Goal: Information Seeking & Learning: Check status

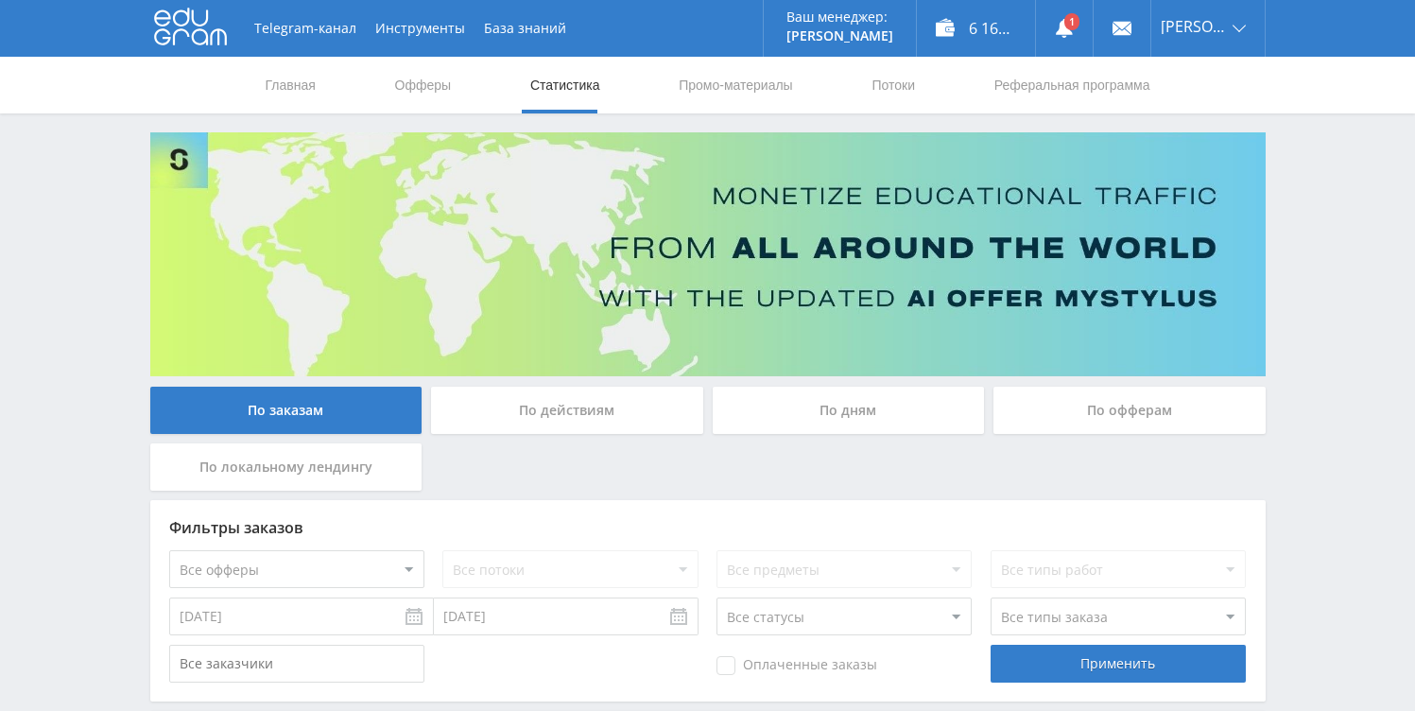
scroll to position [434, 0]
click at [769, 391] on div "По дням" at bounding box center [849, 410] width 272 height 47
click at [0, 0] on input "По дням" at bounding box center [0, 0] width 0 height 0
click at [965, 38] on div "6 164,05 ₽" at bounding box center [976, 28] width 118 height 57
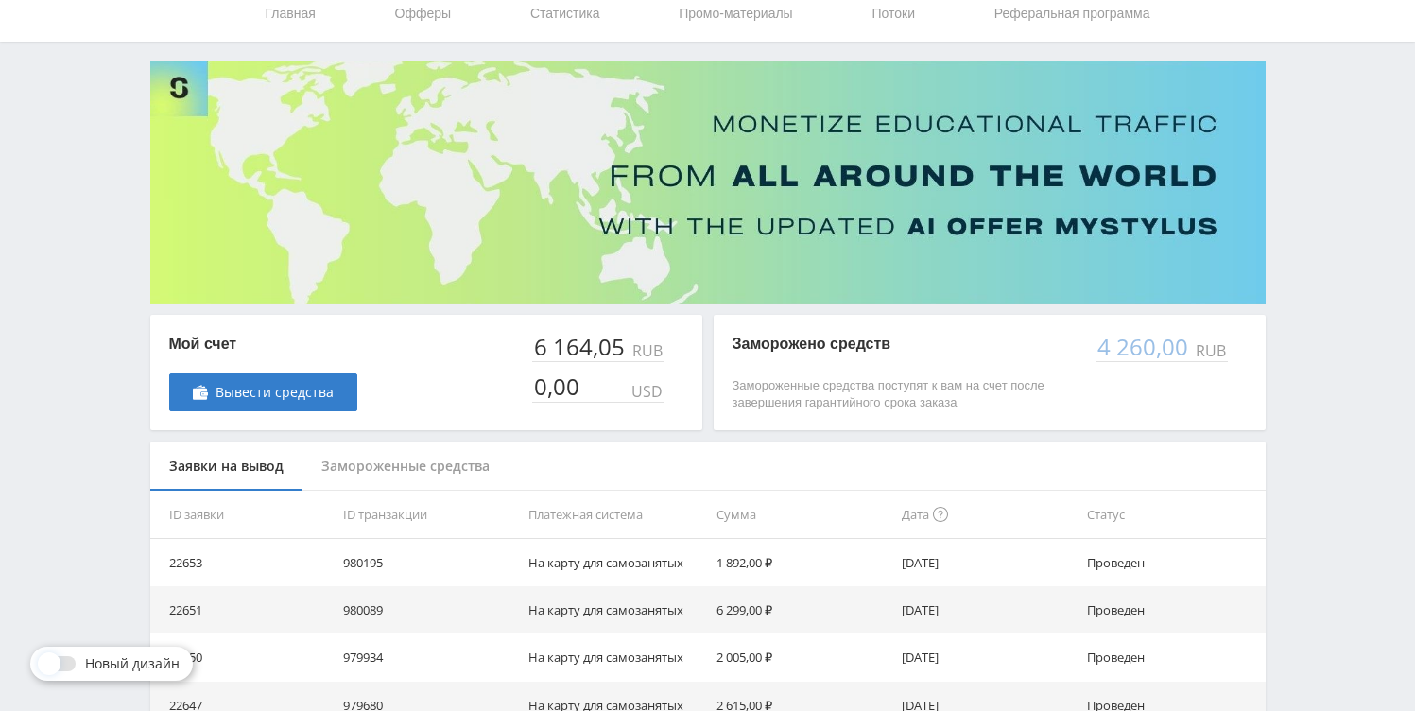
scroll to position [202, 0]
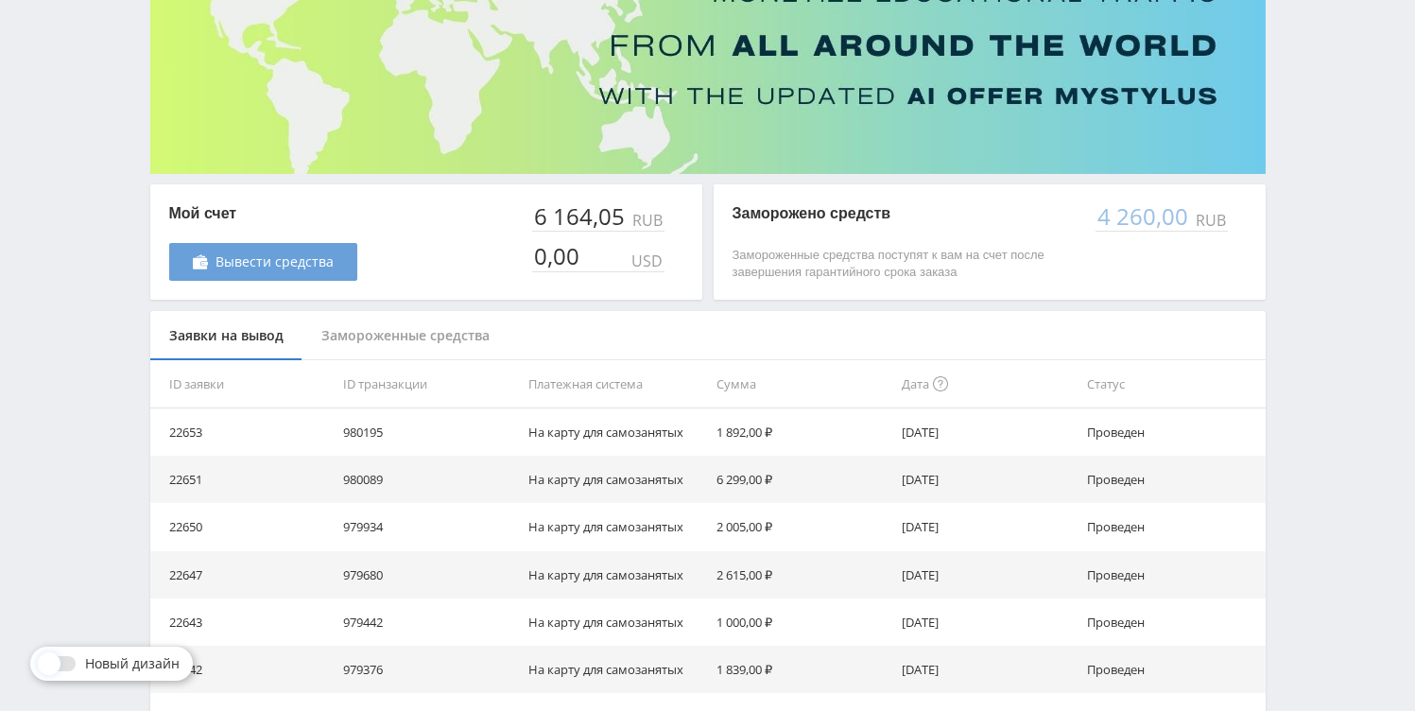
click at [321, 273] on link "Вывести средства" at bounding box center [263, 262] width 188 height 38
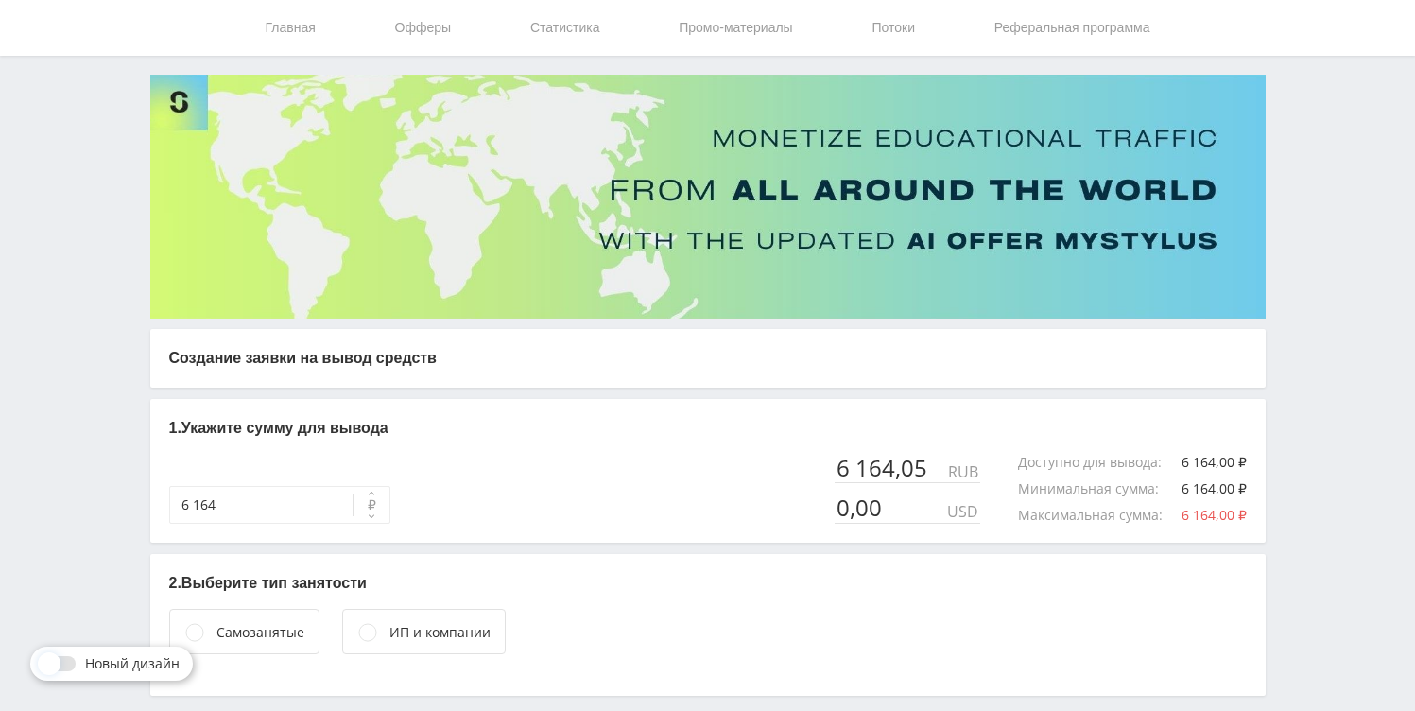
scroll to position [111, 0]
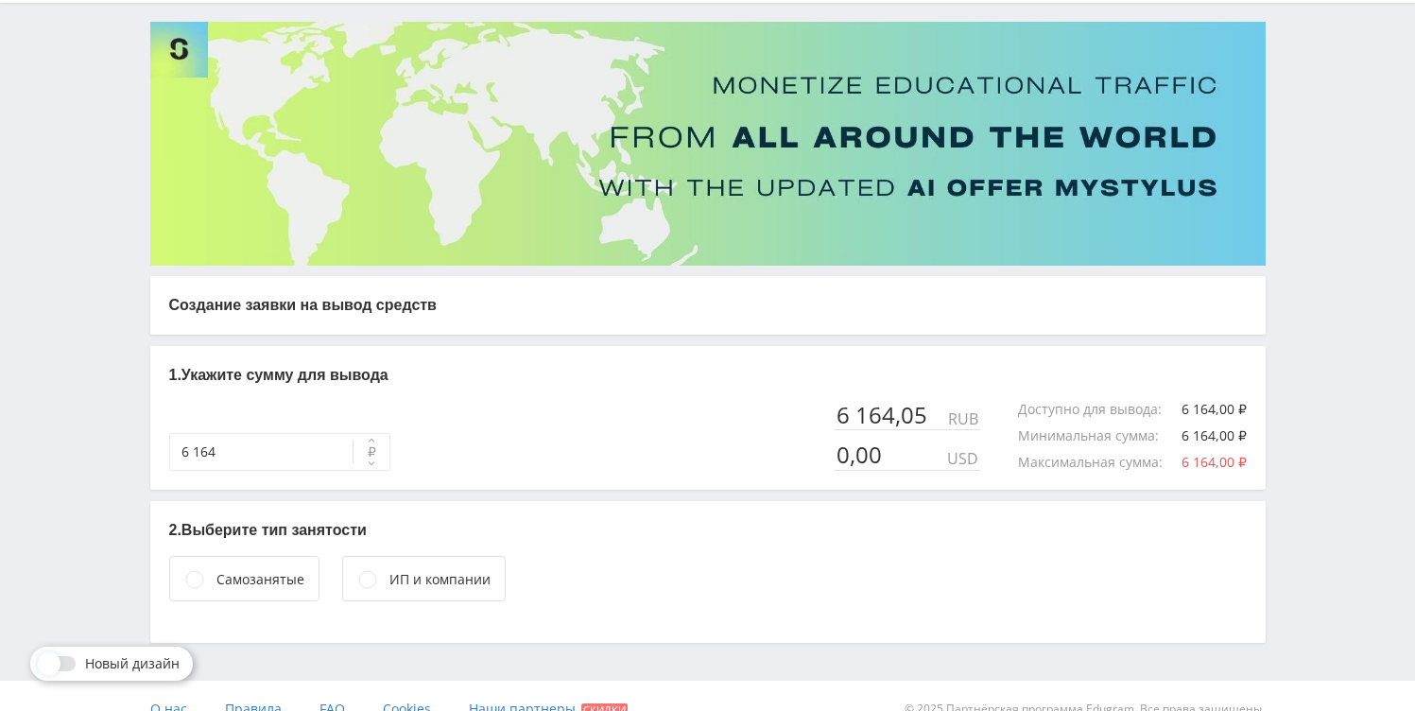
click at [389, 574] on div "ИП и компании" at bounding box center [439, 579] width 101 height 21
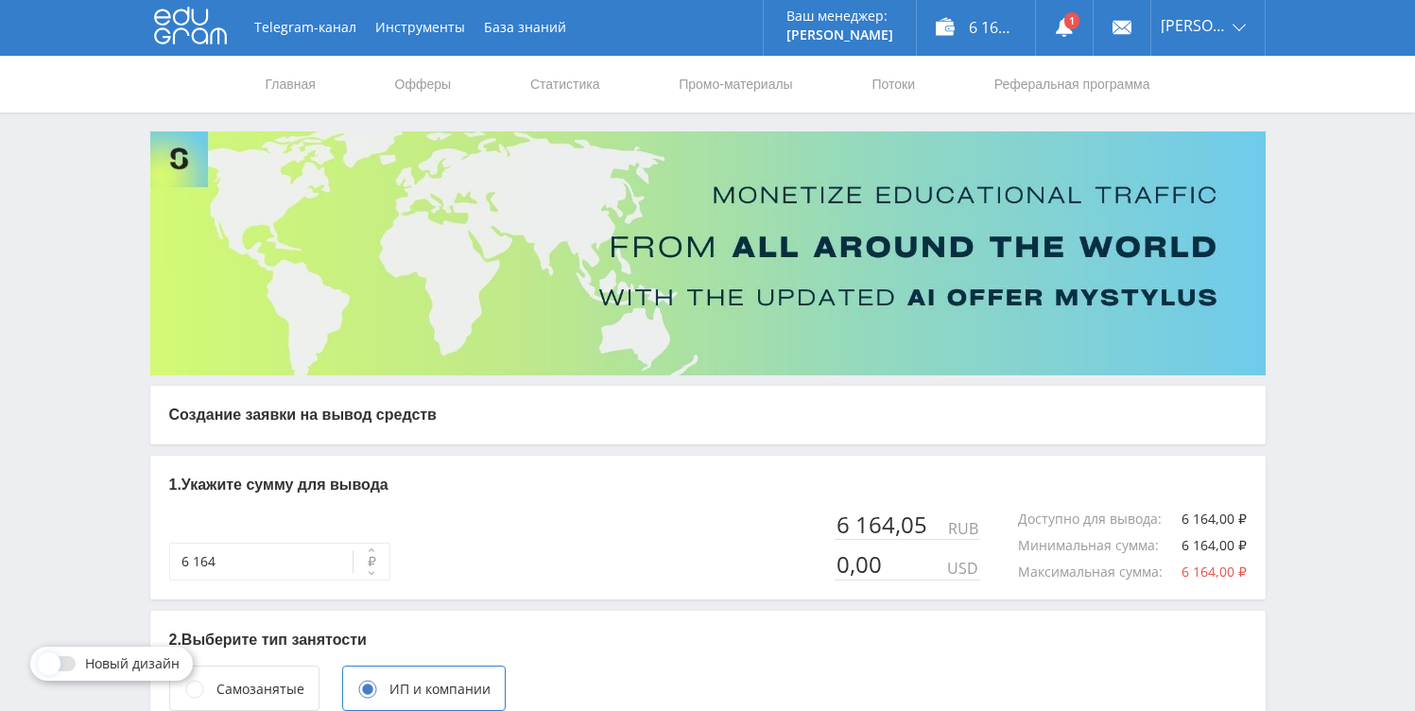
scroll to position [0, 0]
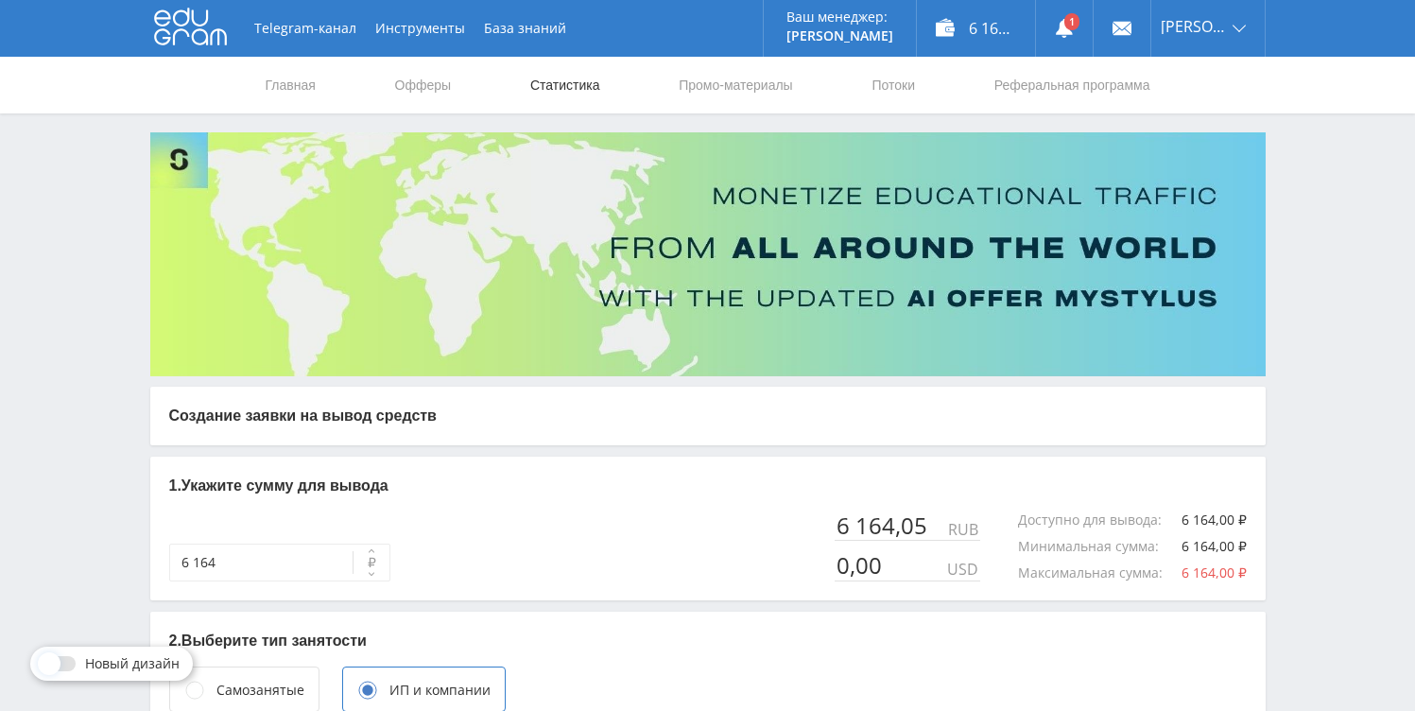
click at [575, 97] on link "Статистика" at bounding box center [565, 85] width 74 height 57
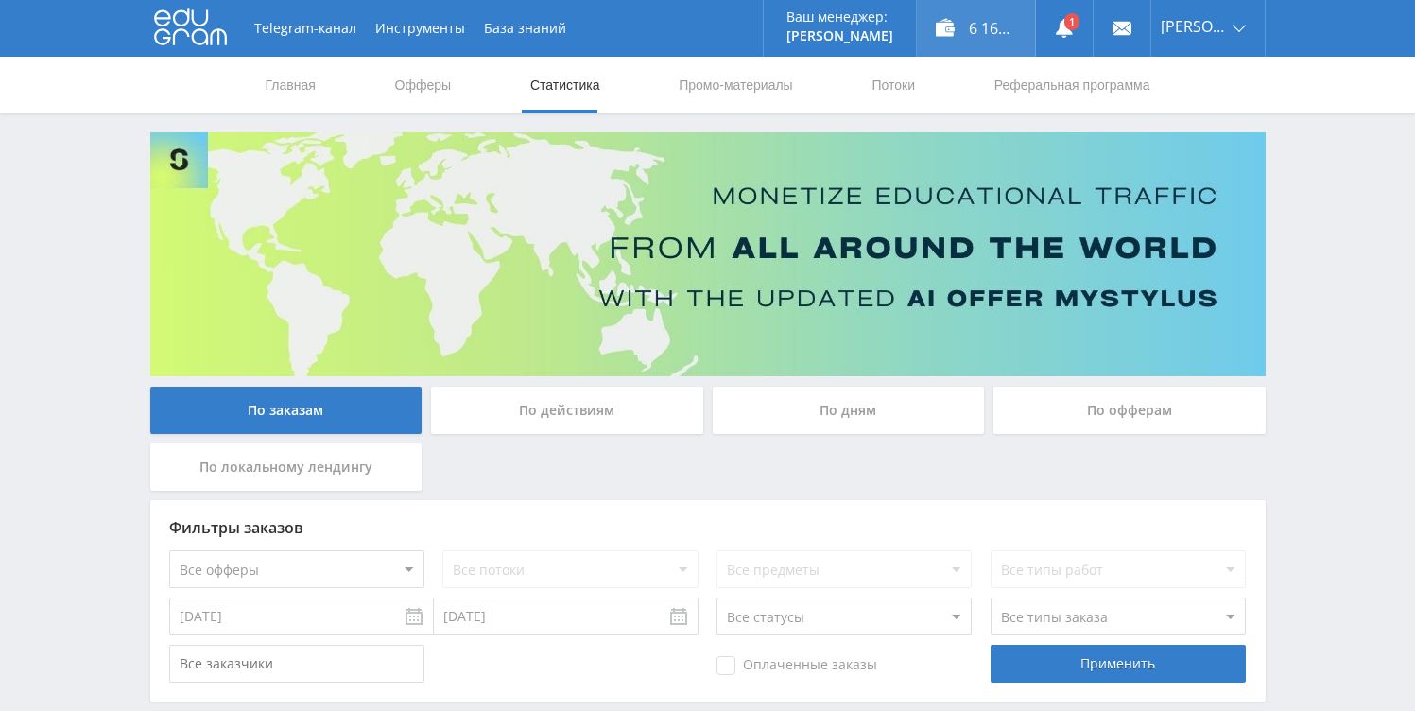
click at [959, 32] on div "6 164,05 ₽" at bounding box center [976, 28] width 118 height 57
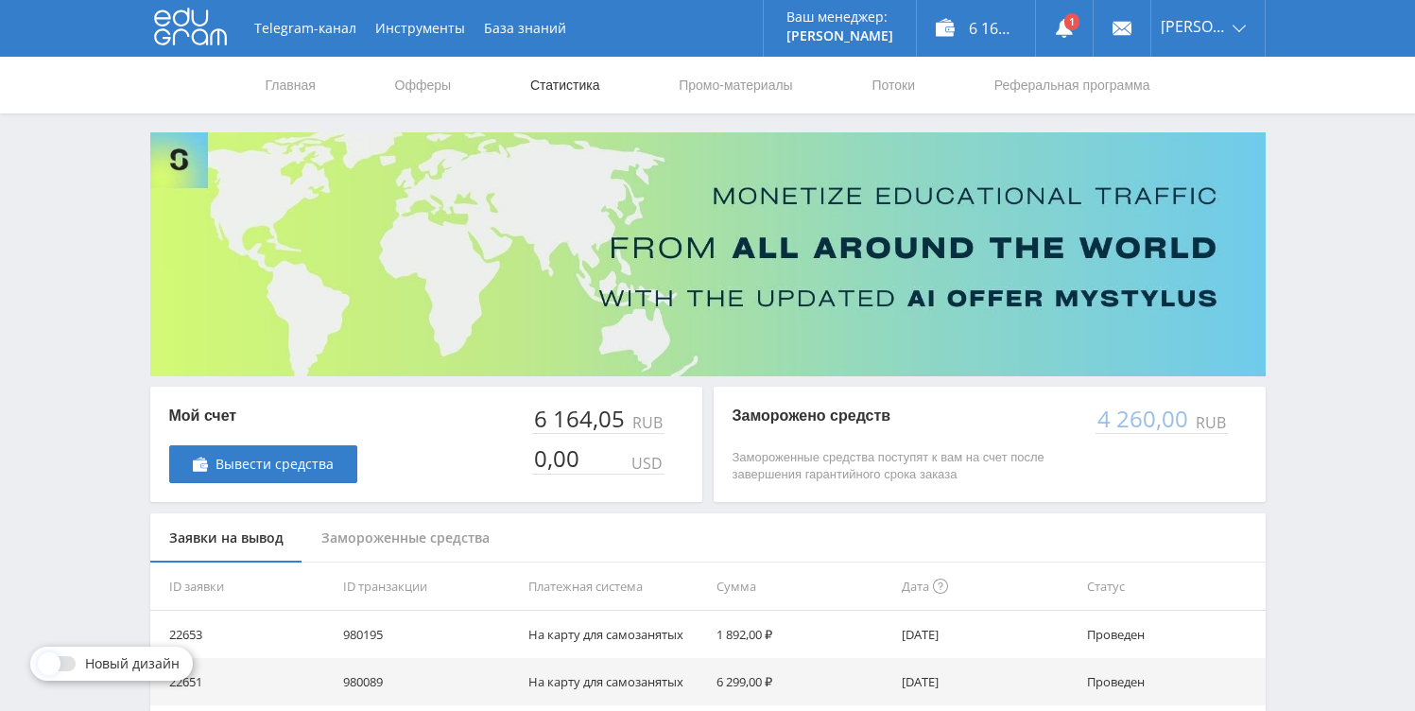
click at [593, 83] on link "Статистика" at bounding box center [565, 85] width 74 height 57
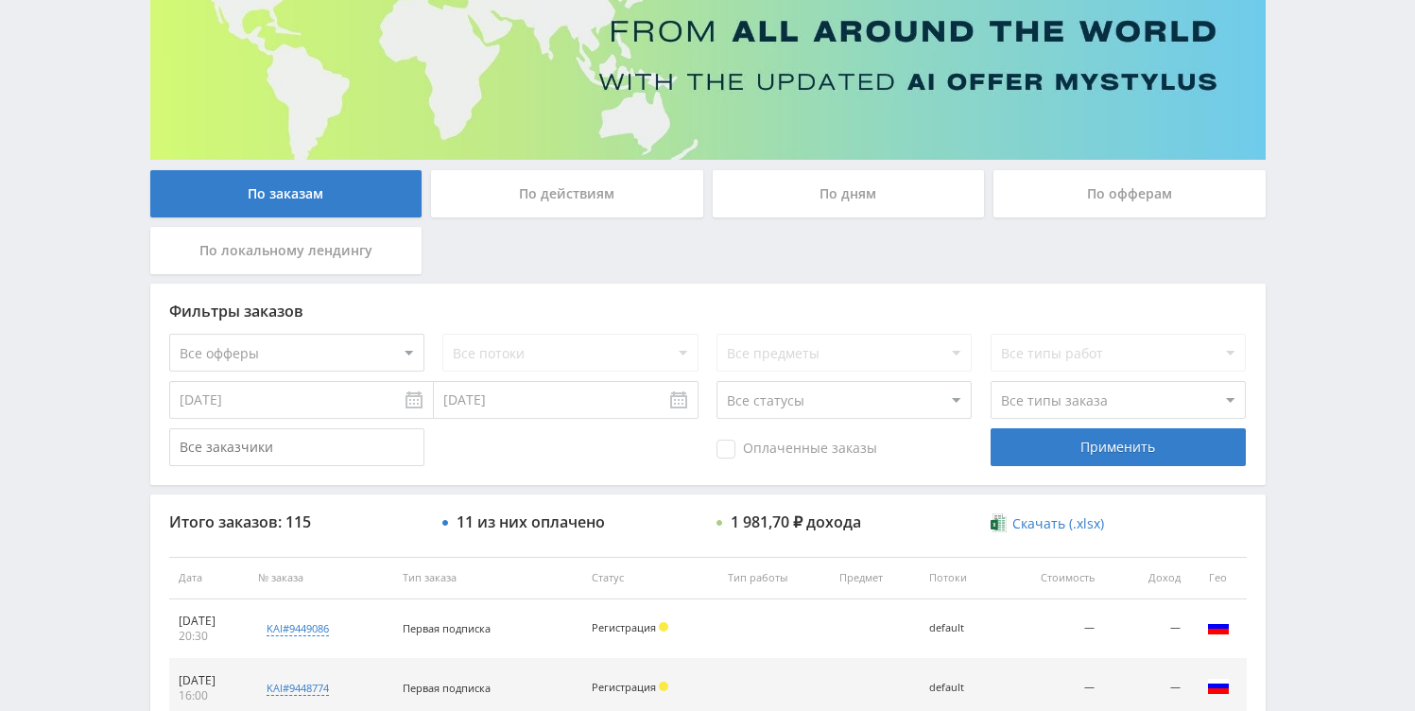
scroll to position [216, 0]
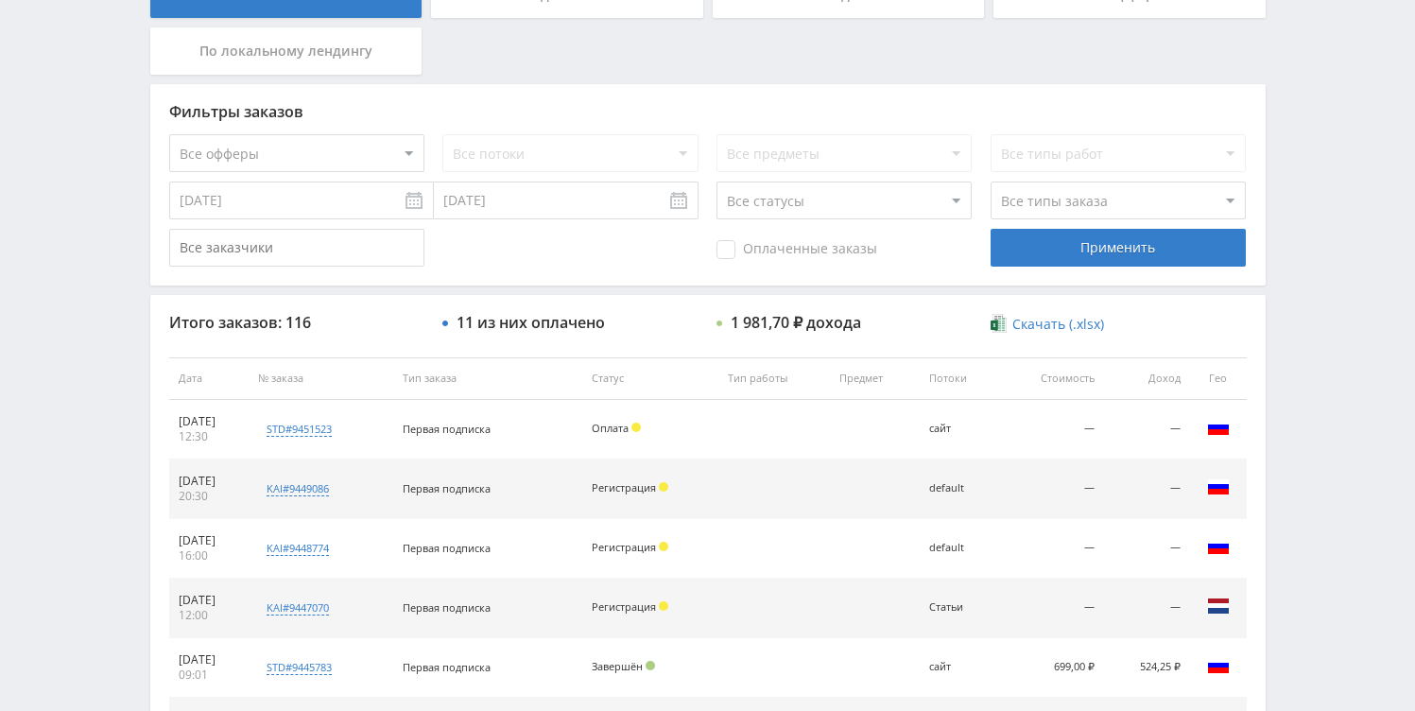
scroll to position [317, 0]
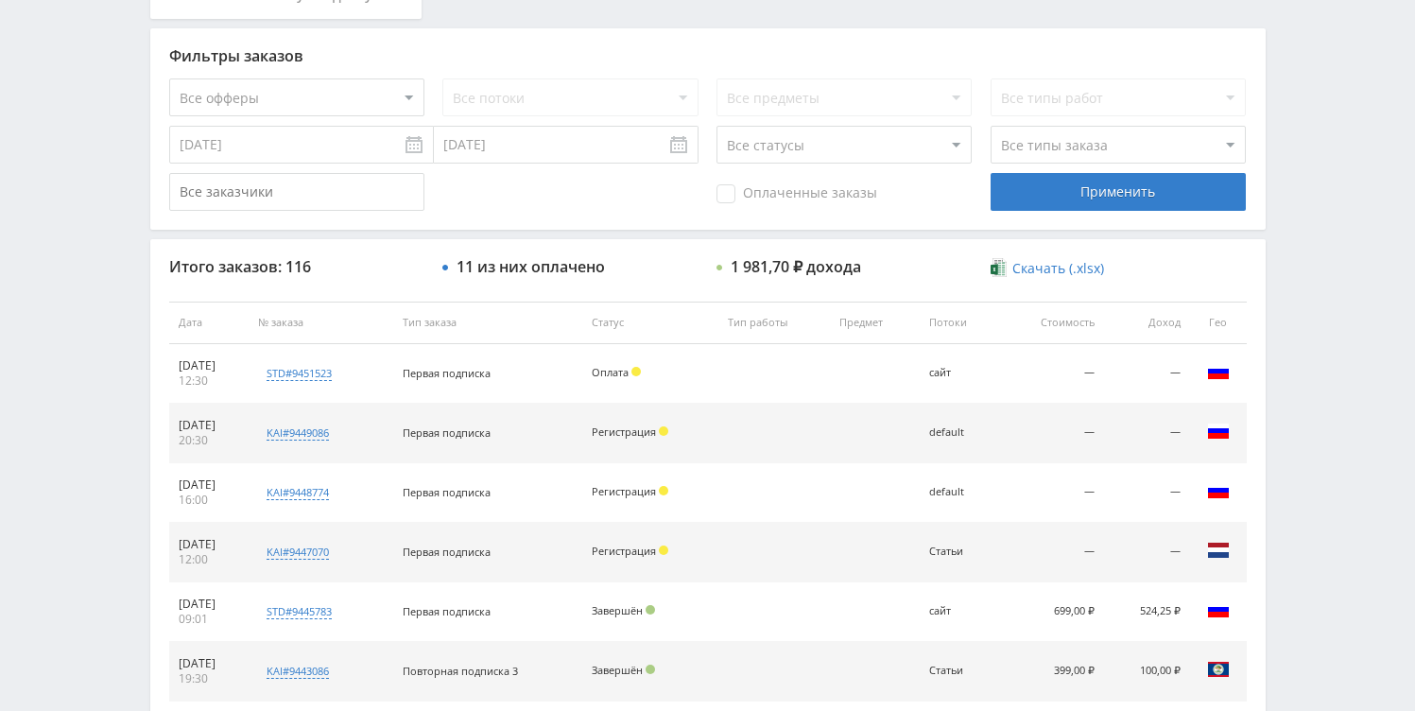
scroll to position [478, 0]
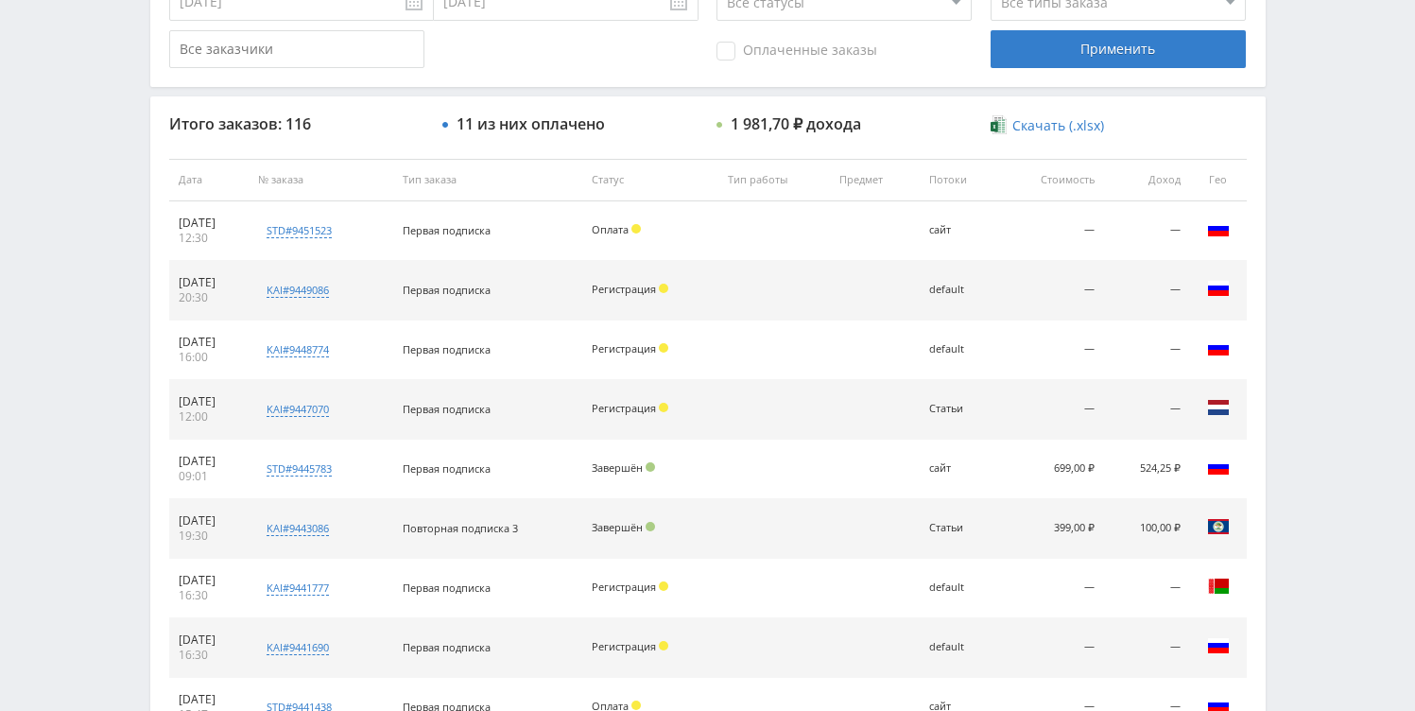
scroll to position [555, 0]
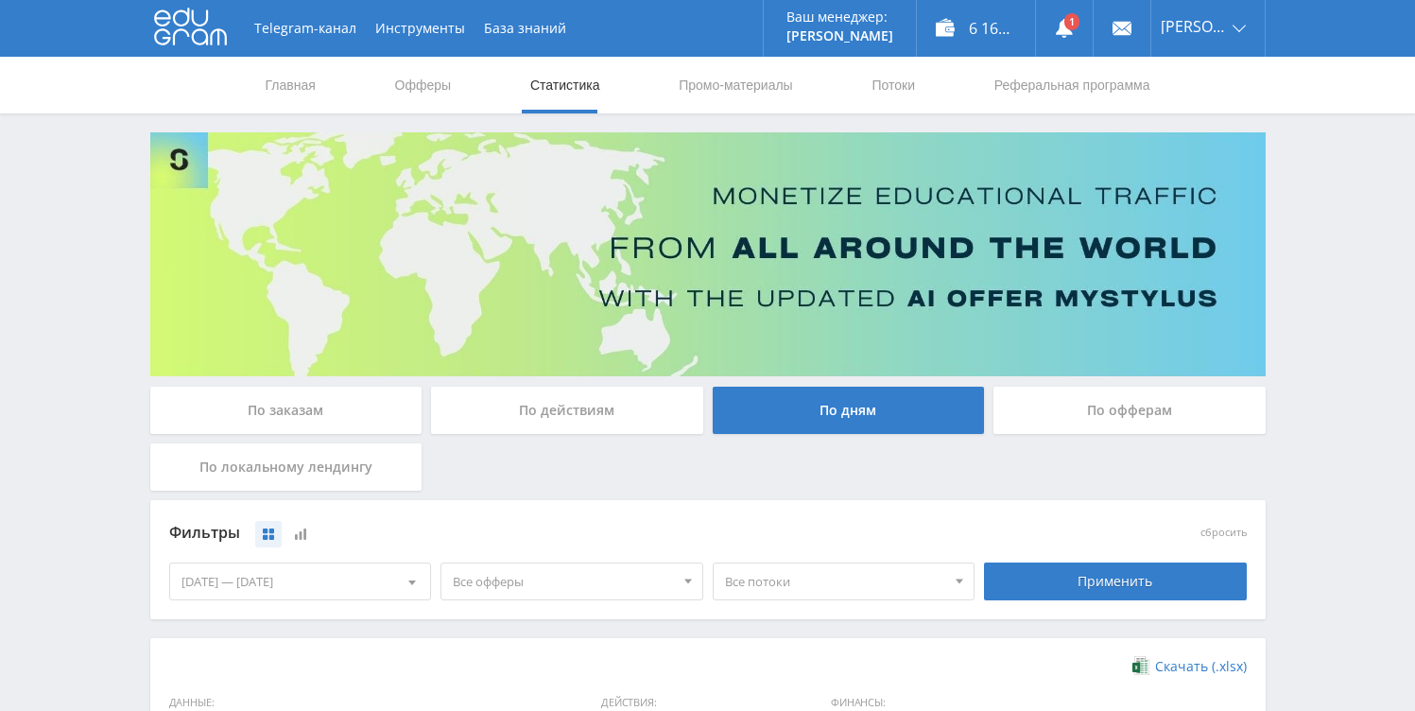
scroll to position [161, 0]
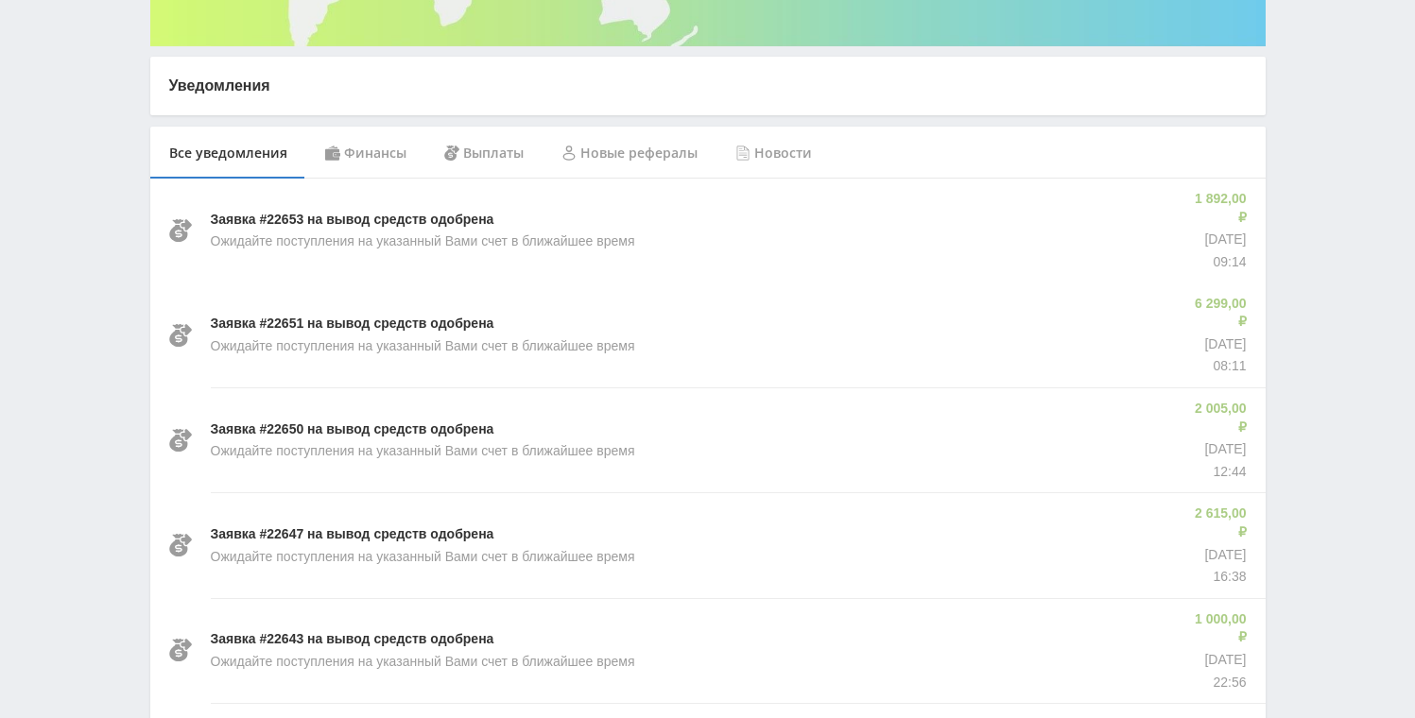
scroll to position [330, 0]
